Goal: Navigation & Orientation: Find specific page/section

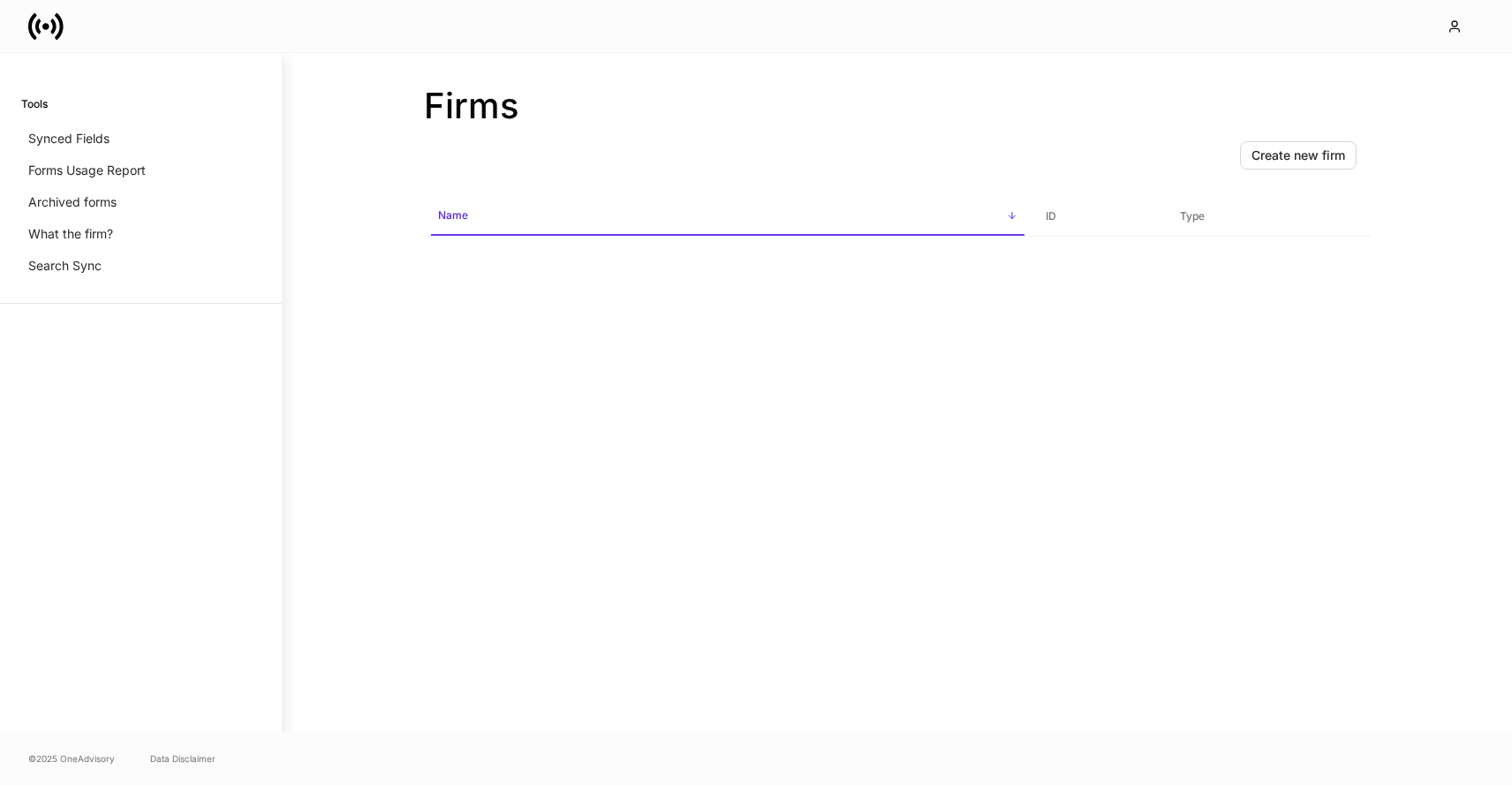
click at [56, 28] on icon at bounding box center [45, 26] width 35 height 36
